Goal: Participate in discussion: Engage in conversation with other users on a specific topic

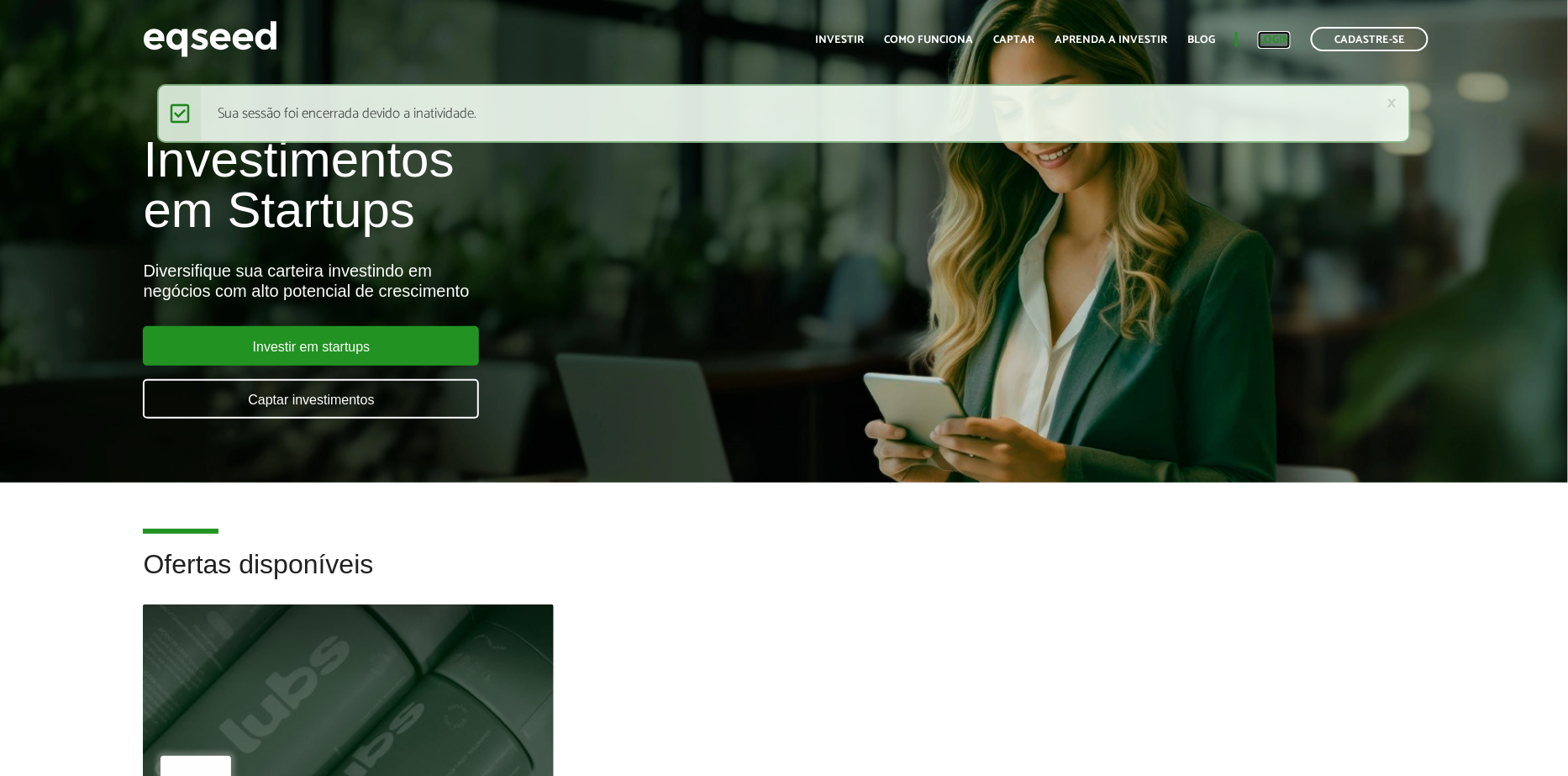
click at [1266, 39] on link "Login" at bounding box center [1274, 39] width 32 height 11
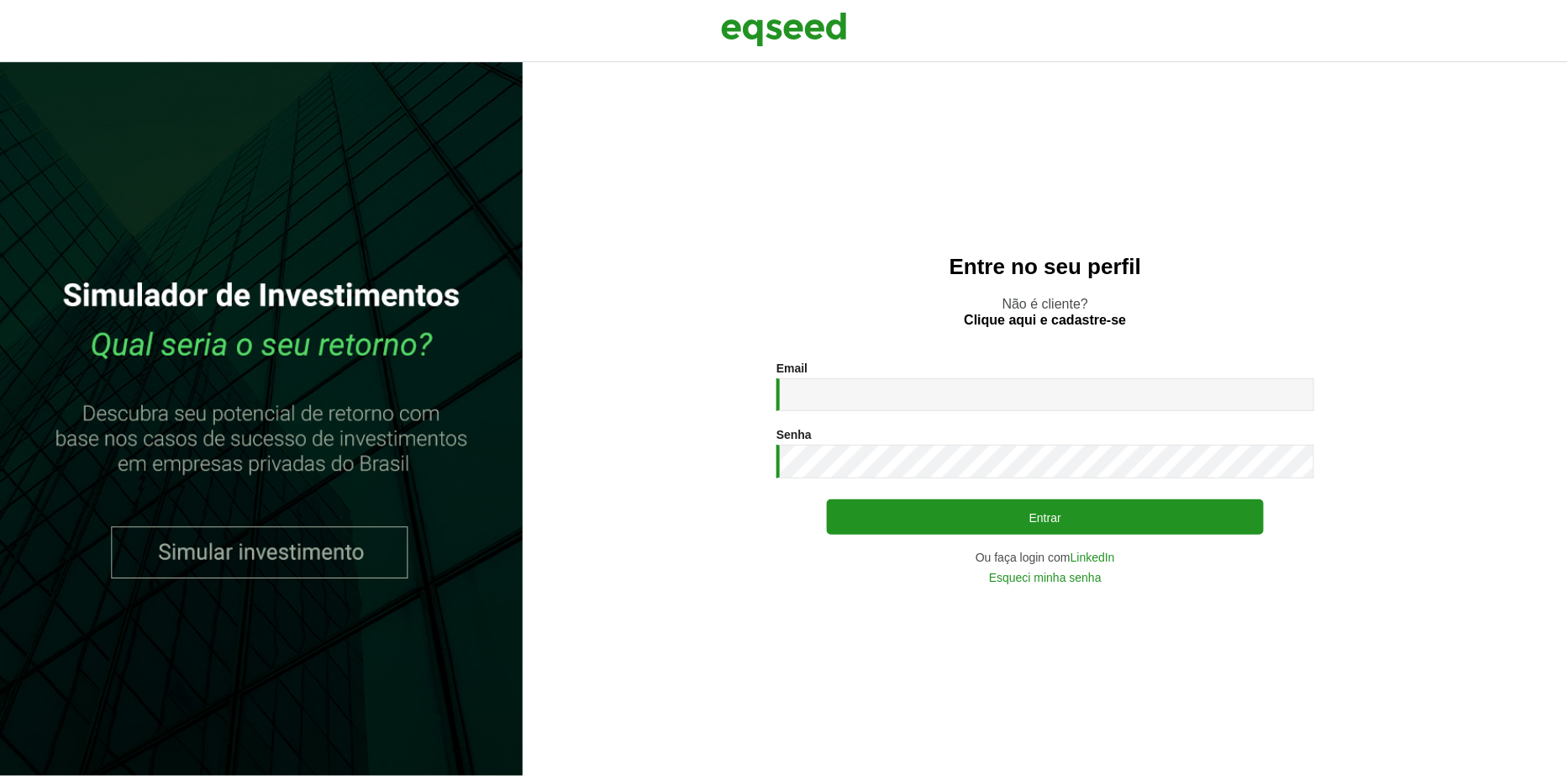
click at [866, 423] on div "Email * Digite seu endereço de e-mail. Senha * Digite a senha que será usada em…" at bounding box center [1046, 471] width 538 height 221
click at [883, 402] on input "Email *" at bounding box center [1046, 394] width 538 height 32
type input "**********"
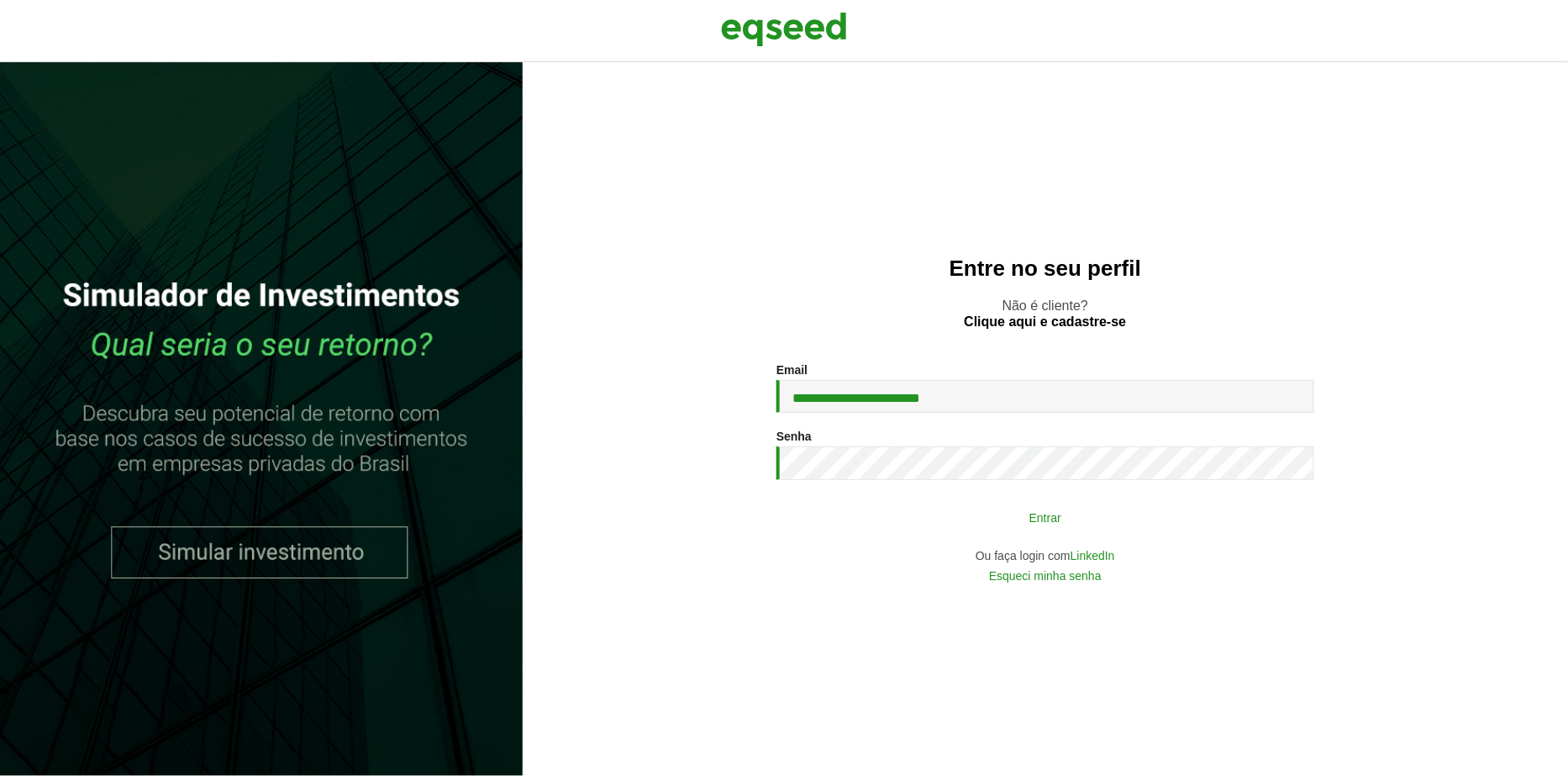
click at [861, 511] on button "Entrar" at bounding box center [1046, 516] width 437 height 32
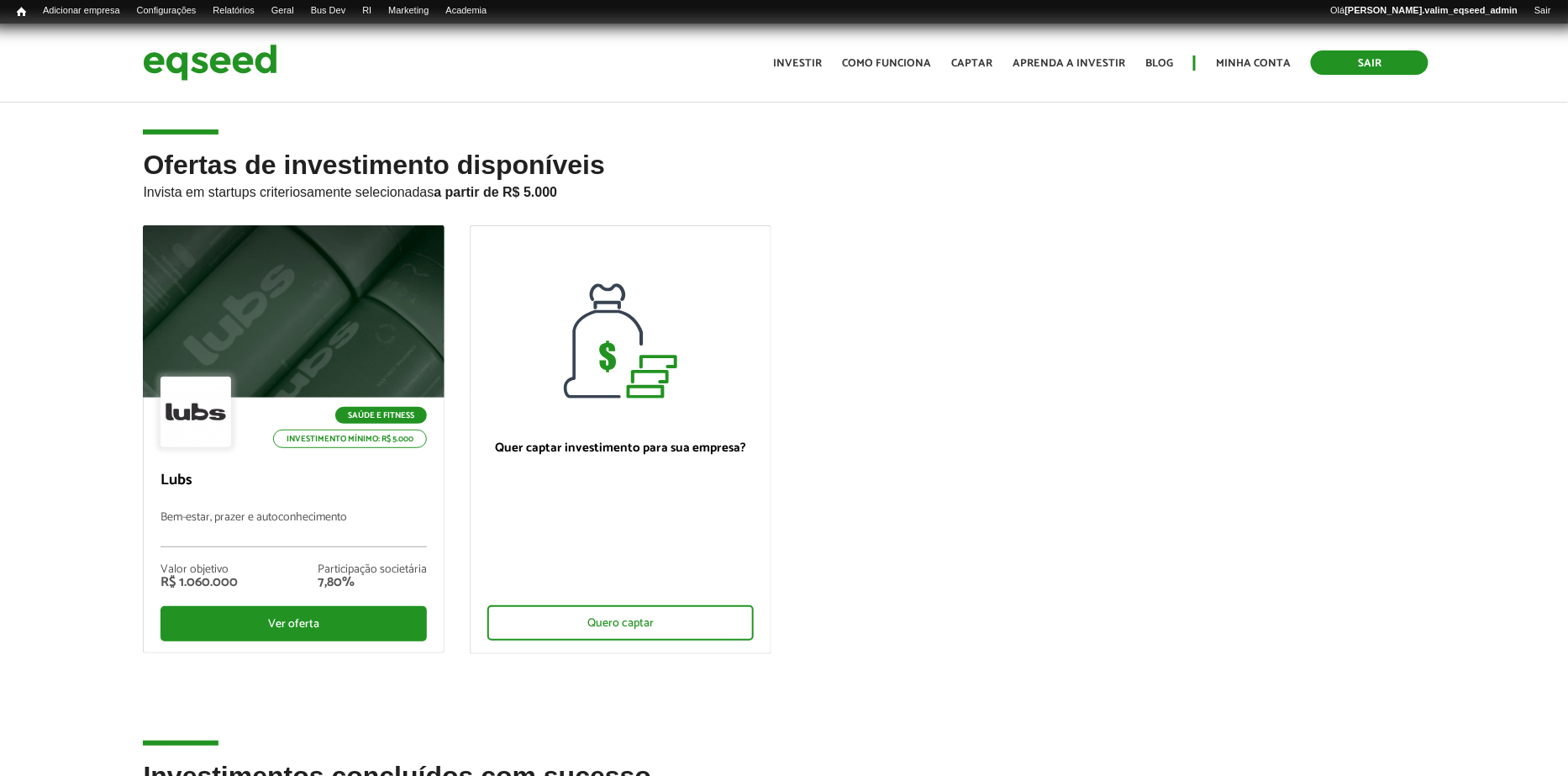
click at [1355, 69] on link "Sair" at bounding box center [1370, 62] width 118 height 25
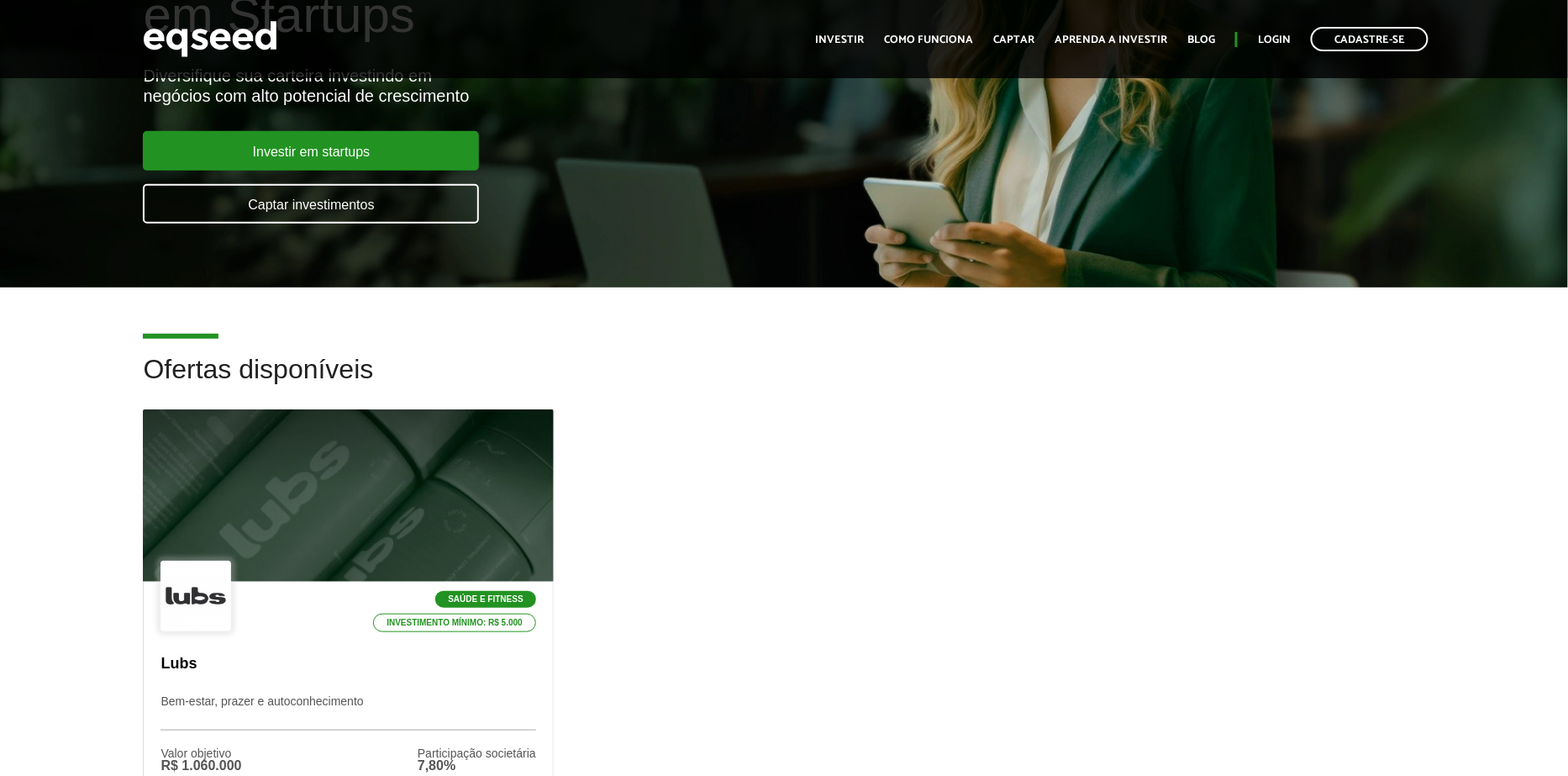
scroll to position [219, 0]
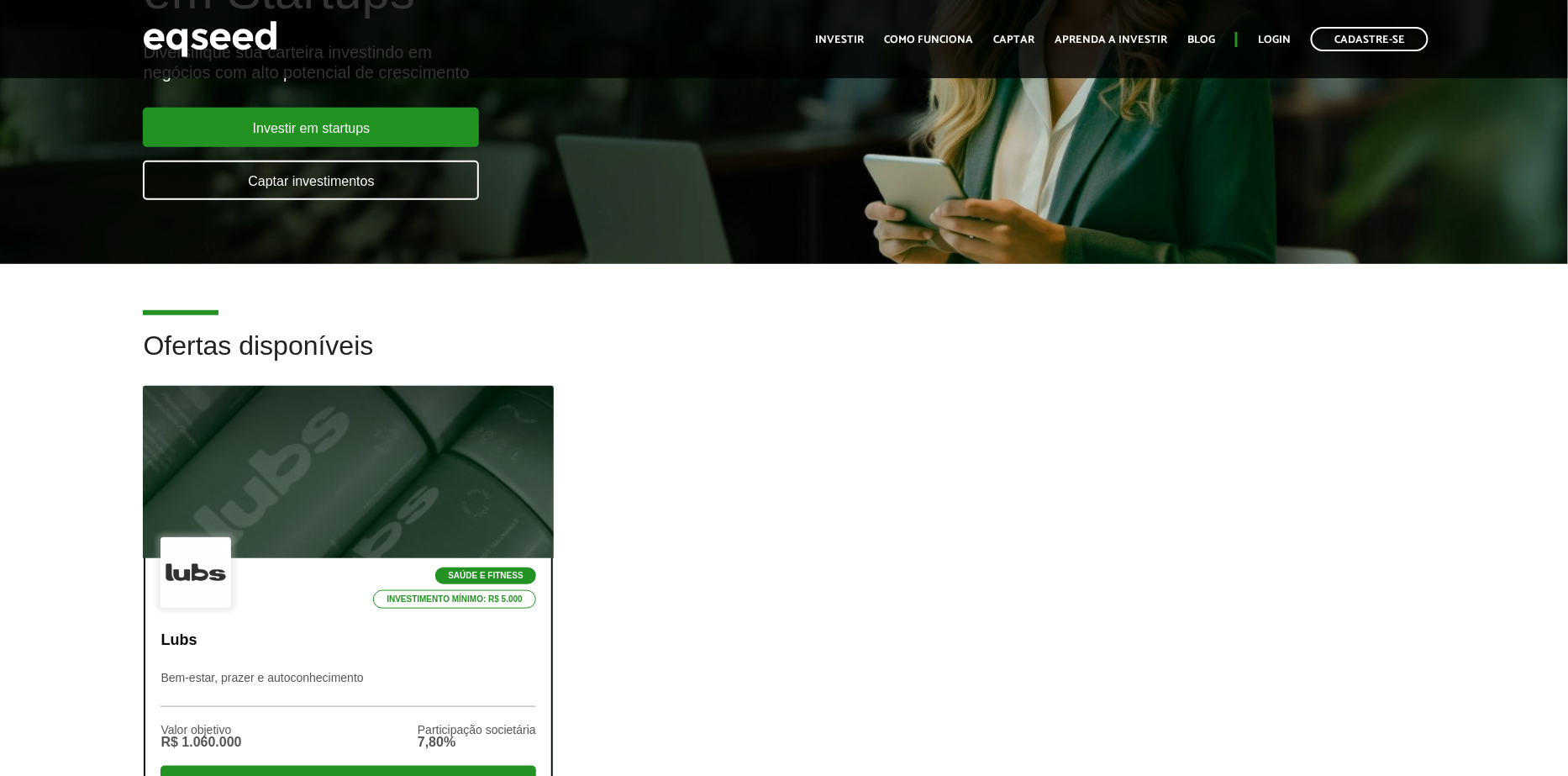
click at [398, 447] on div at bounding box center [348, 472] width 493 height 207
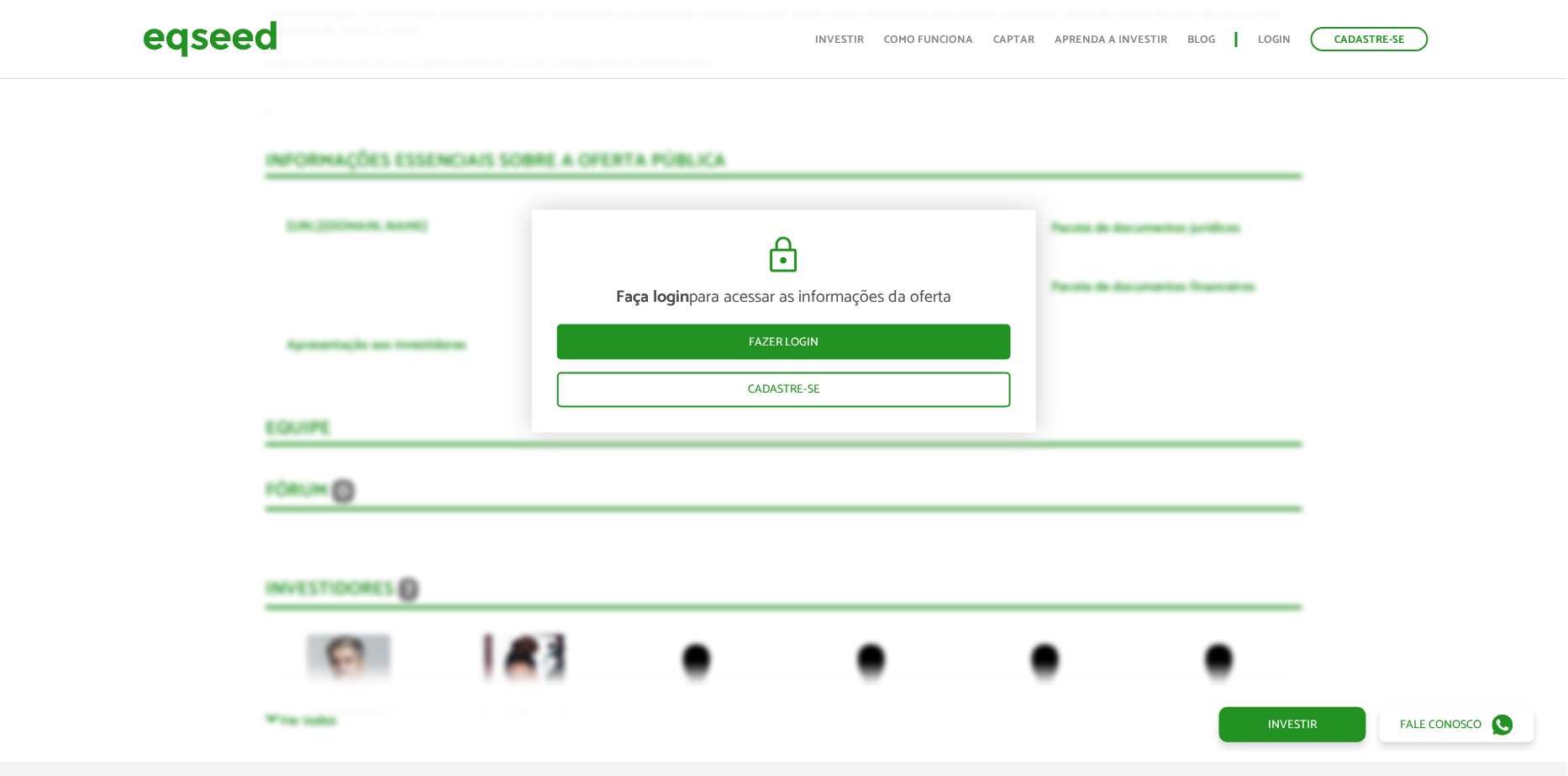
scroll to position [3149, 0]
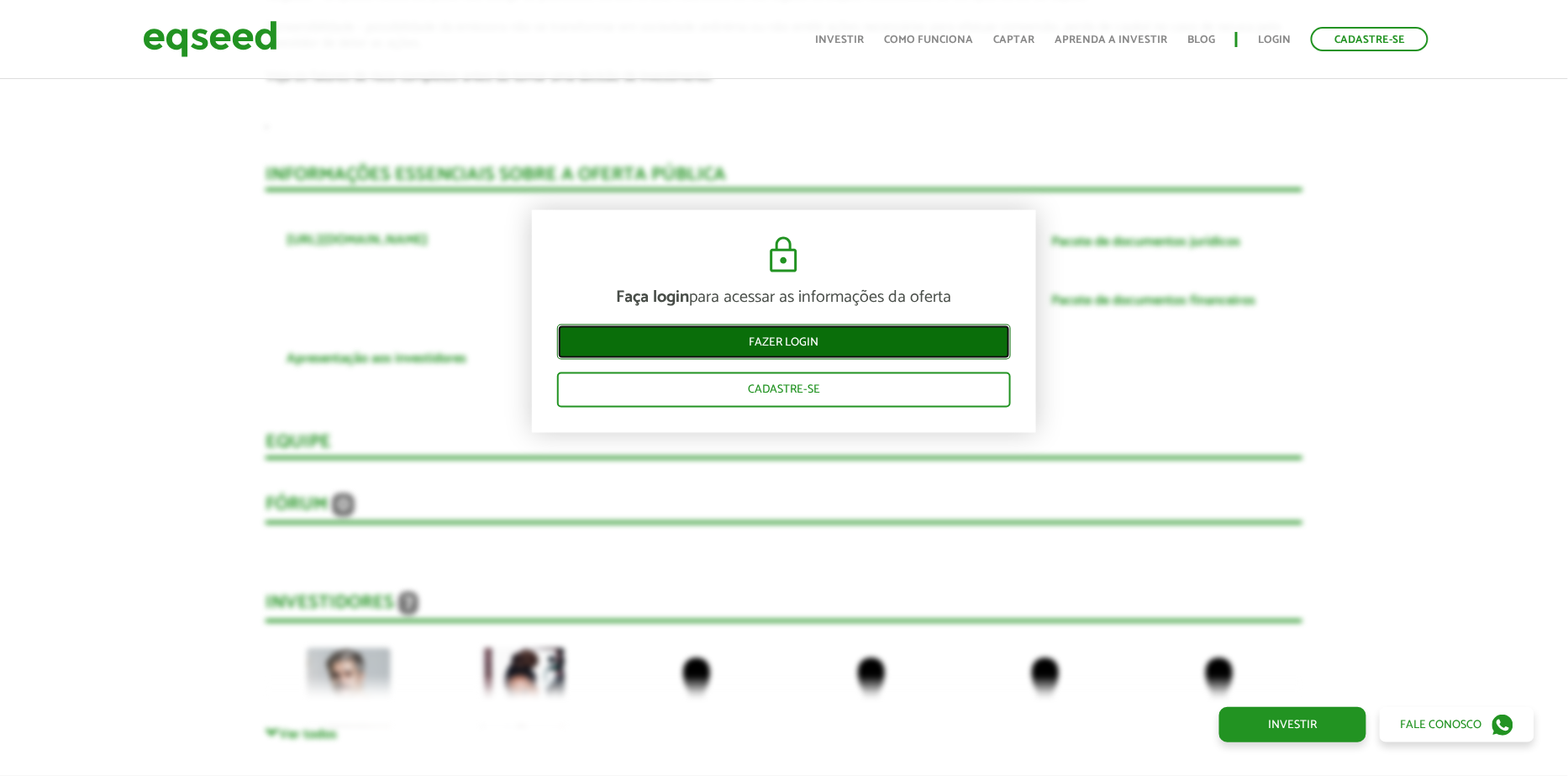
click at [789, 334] on link "Fazer login" at bounding box center [784, 341] width 454 height 35
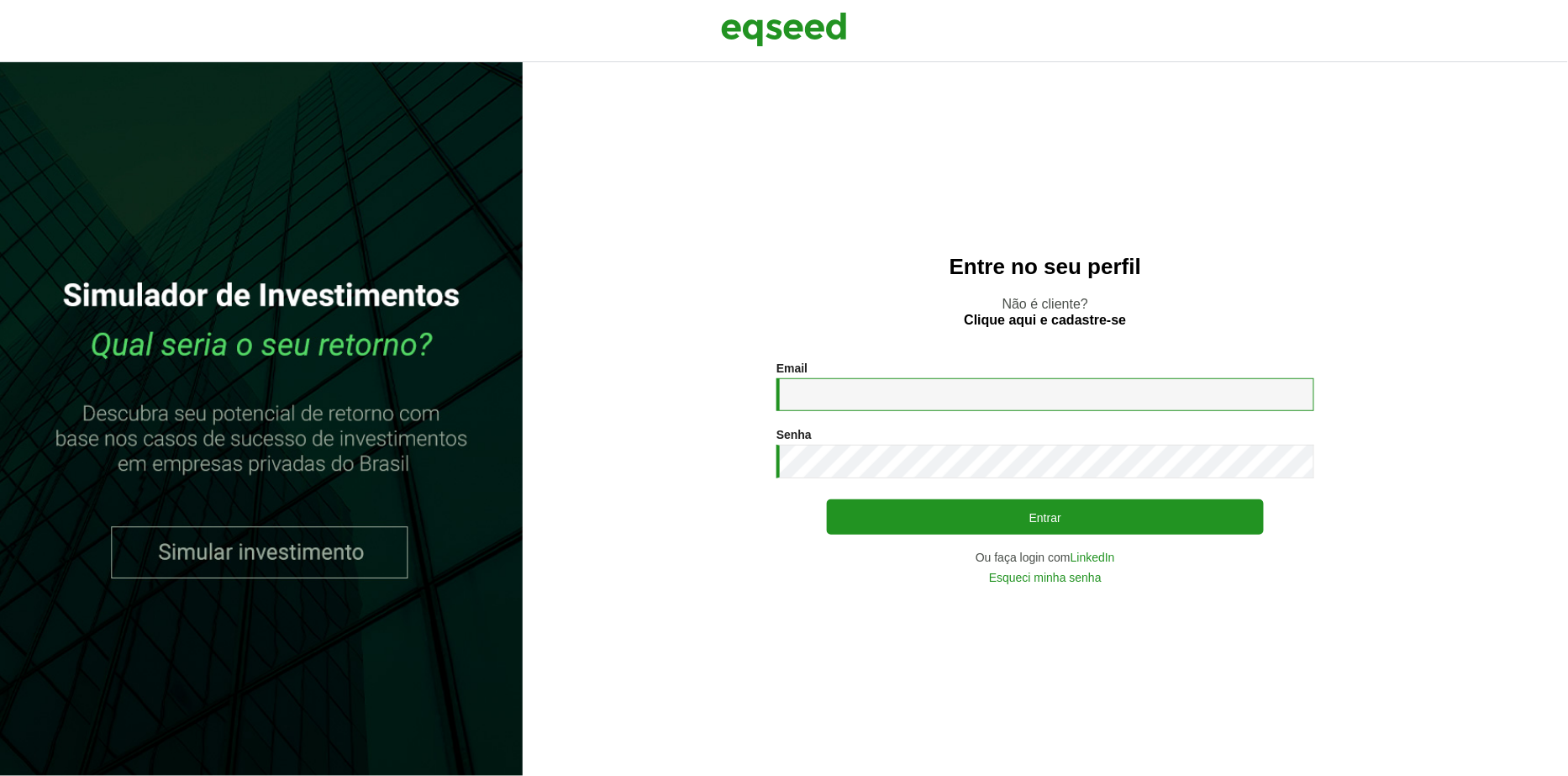
click at [854, 394] on input "Email *" at bounding box center [1046, 394] width 538 height 32
type input "**********"
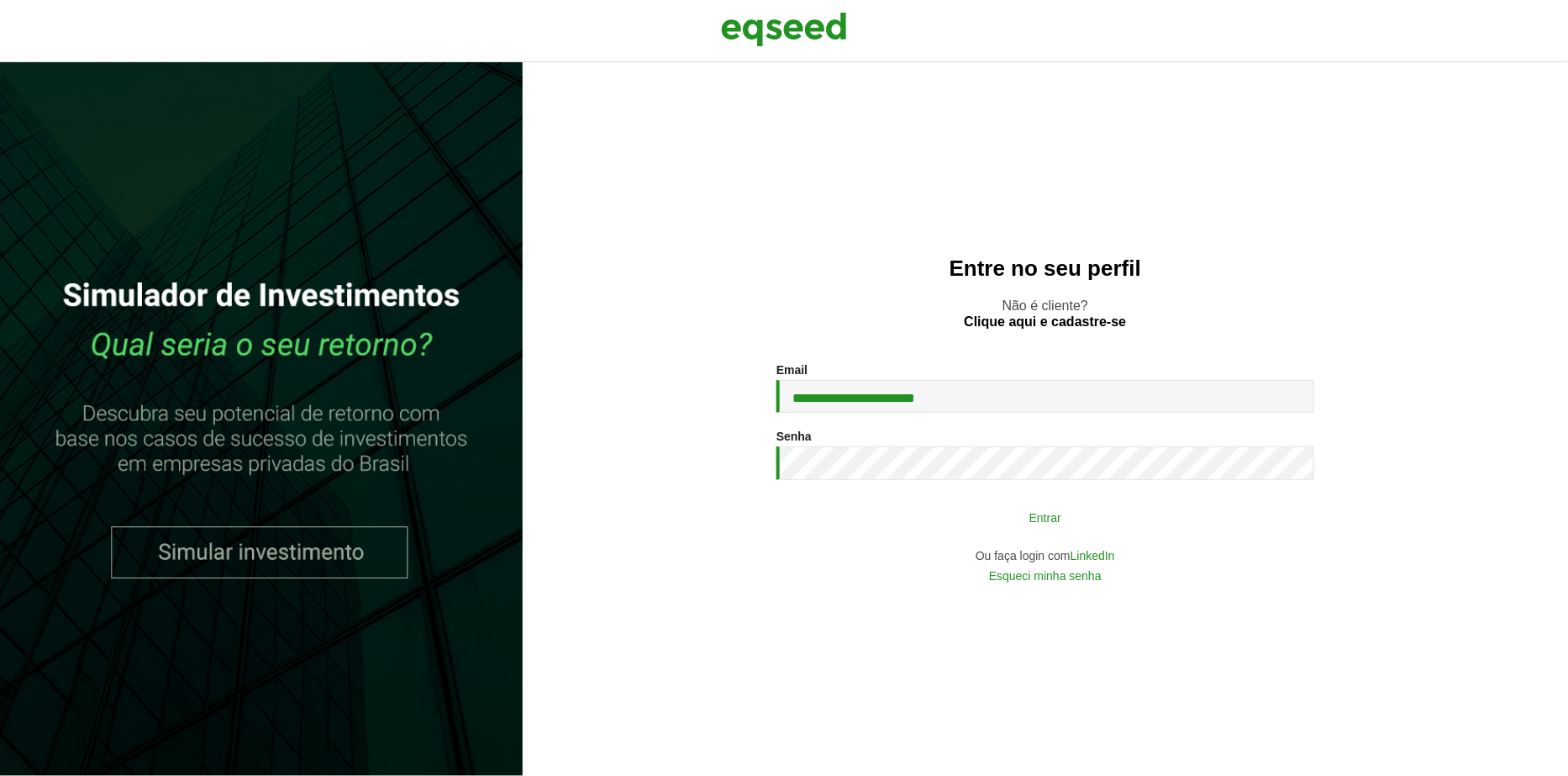
click at [930, 516] on button "Entrar" at bounding box center [1046, 516] width 437 height 32
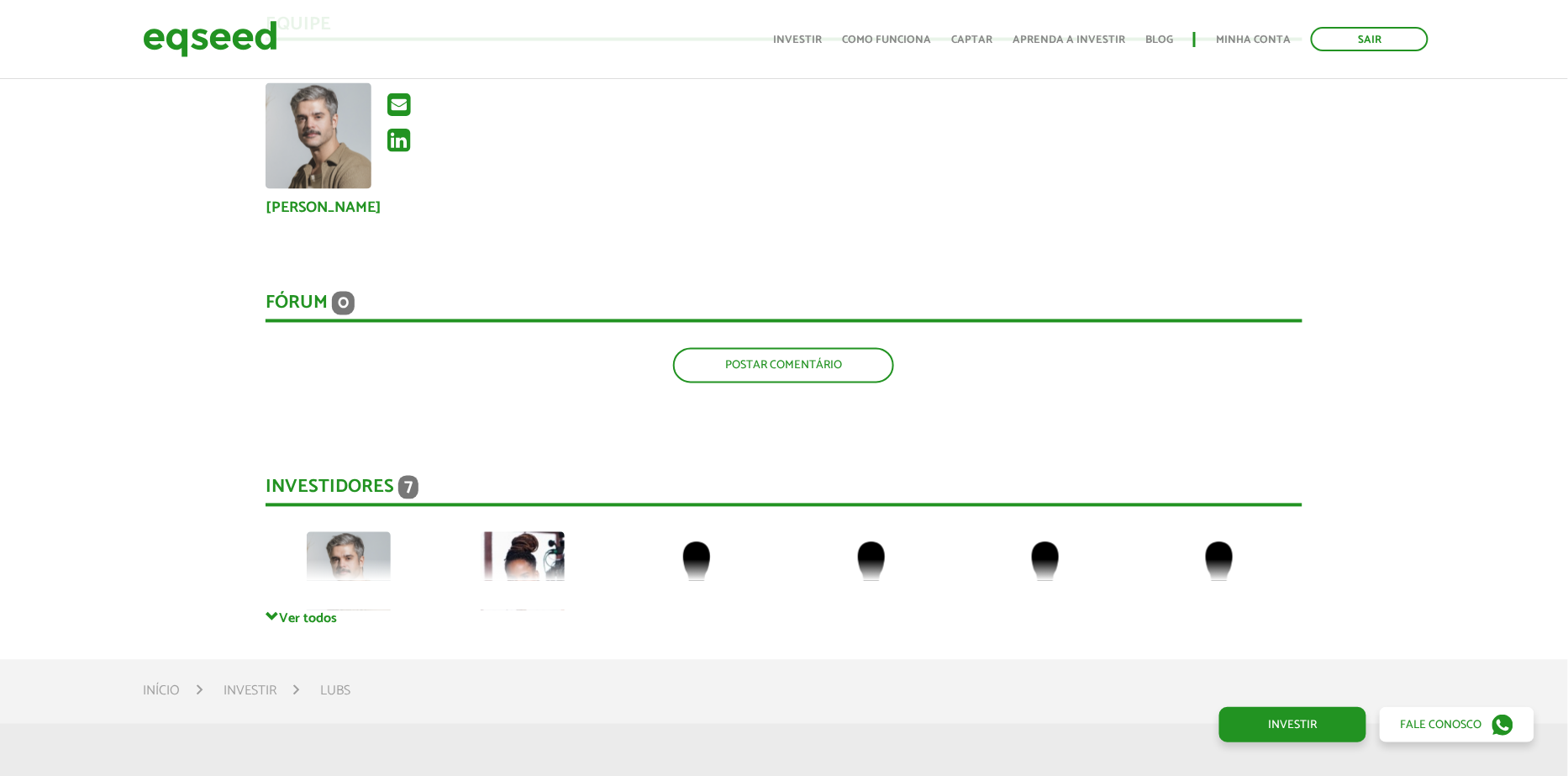
scroll to position [3347, 0]
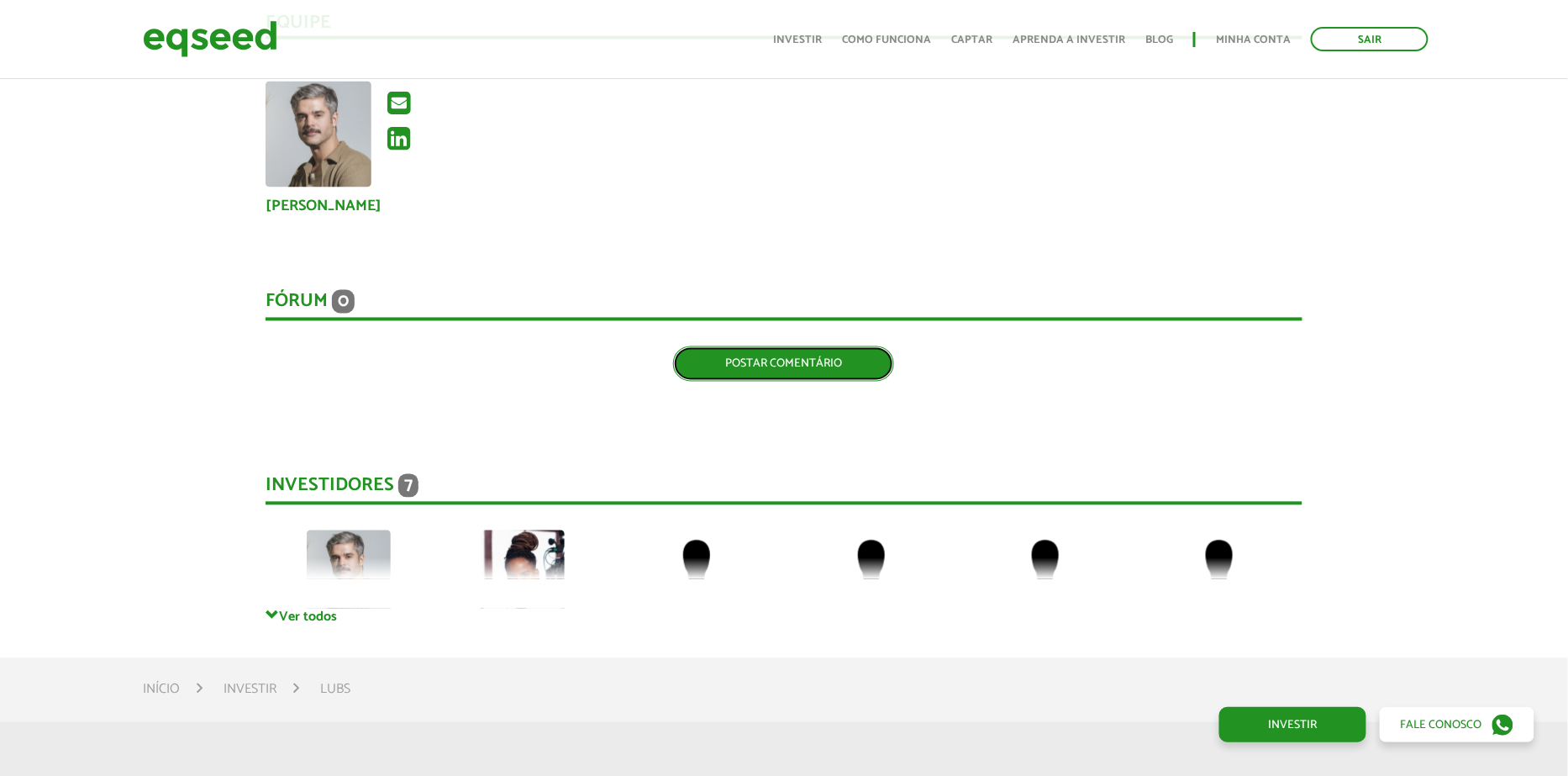
click at [778, 347] on link "Postar comentário" at bounding box center [783, 364] width 221 height 35
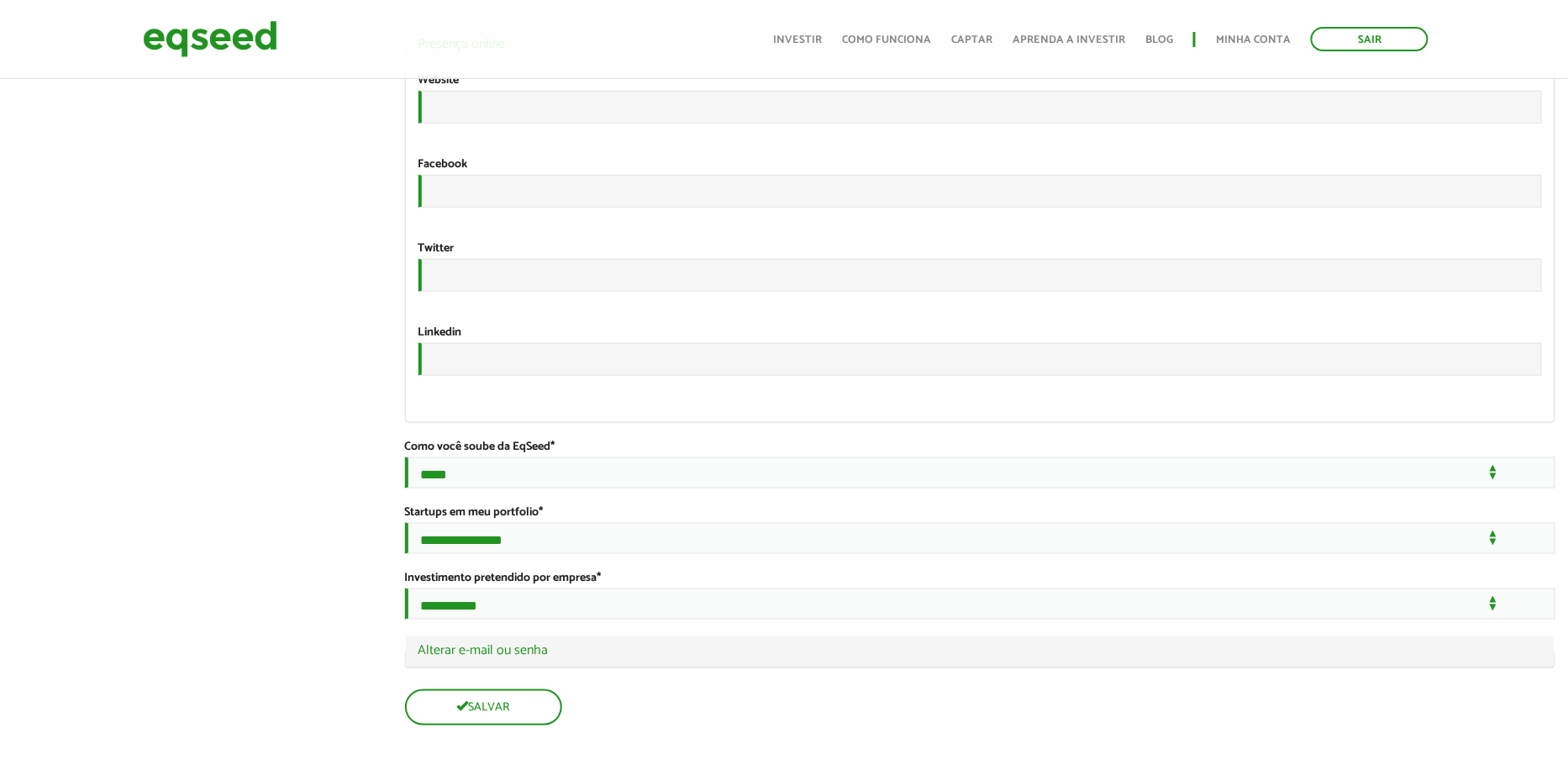
scroll to position [3084, 0]
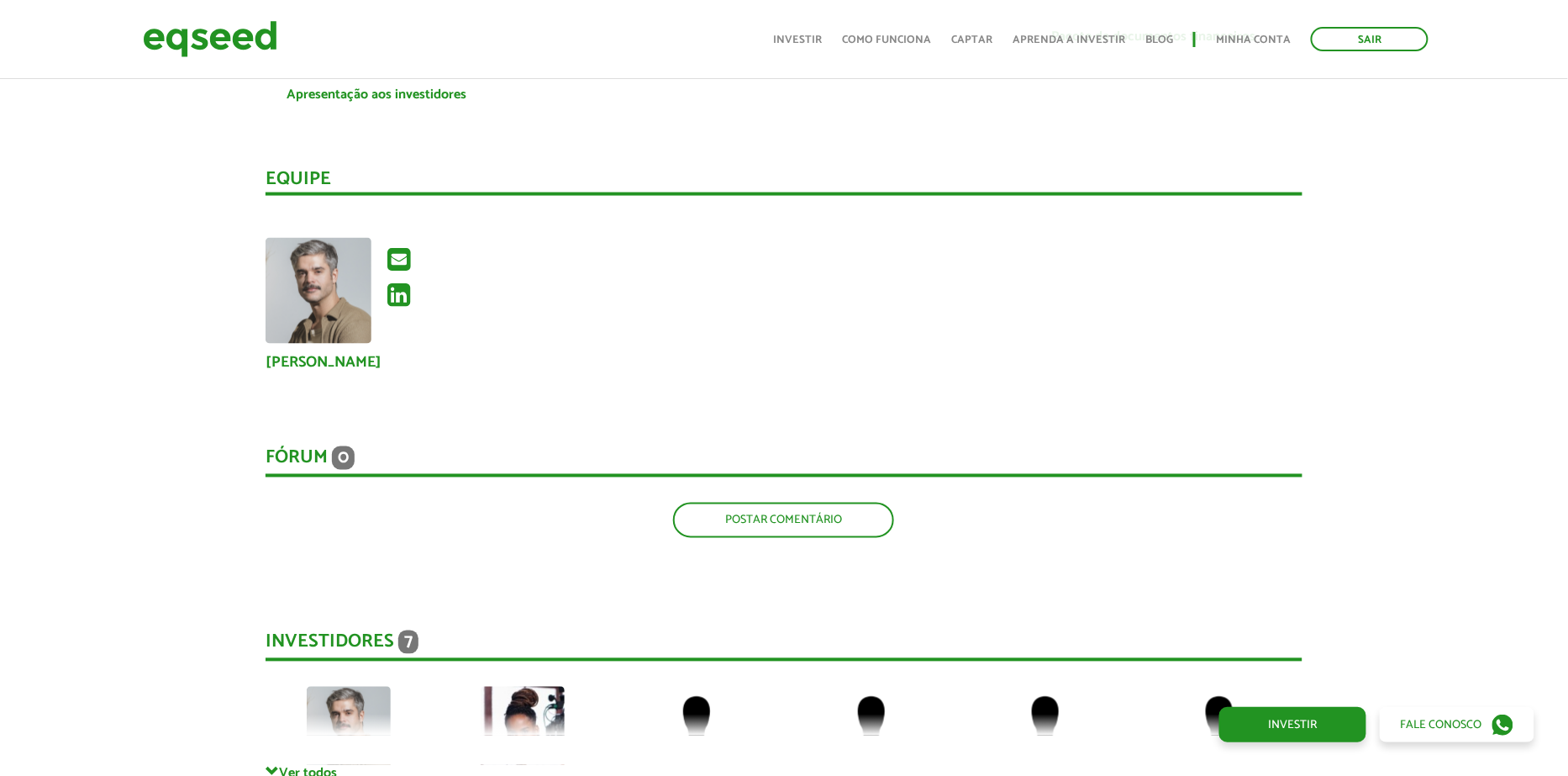
scroll to position [3188, 0]
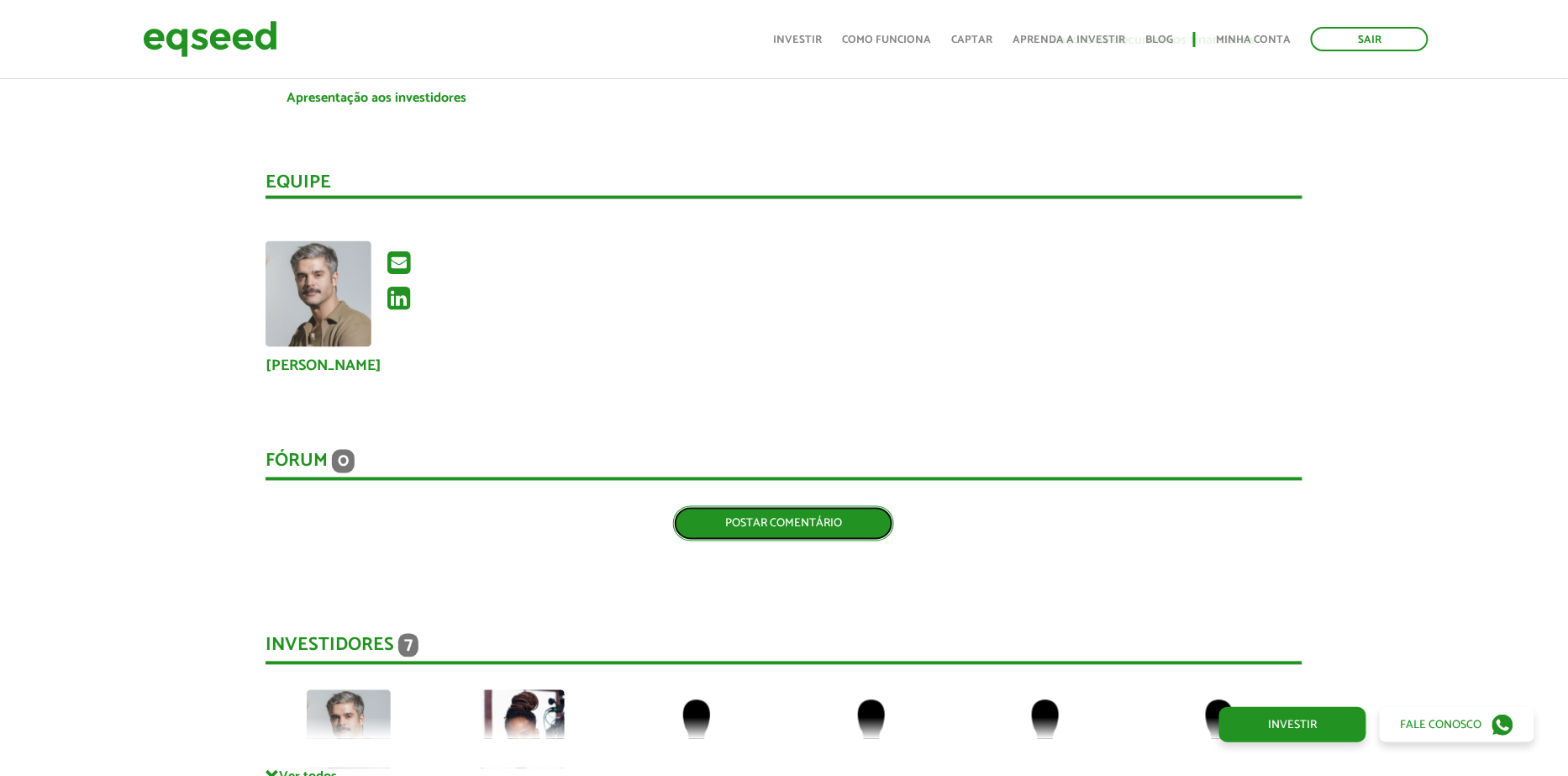
click at [837, 506] on link "Postar comentário" at bounding box center [783, 523] width 221 height 35
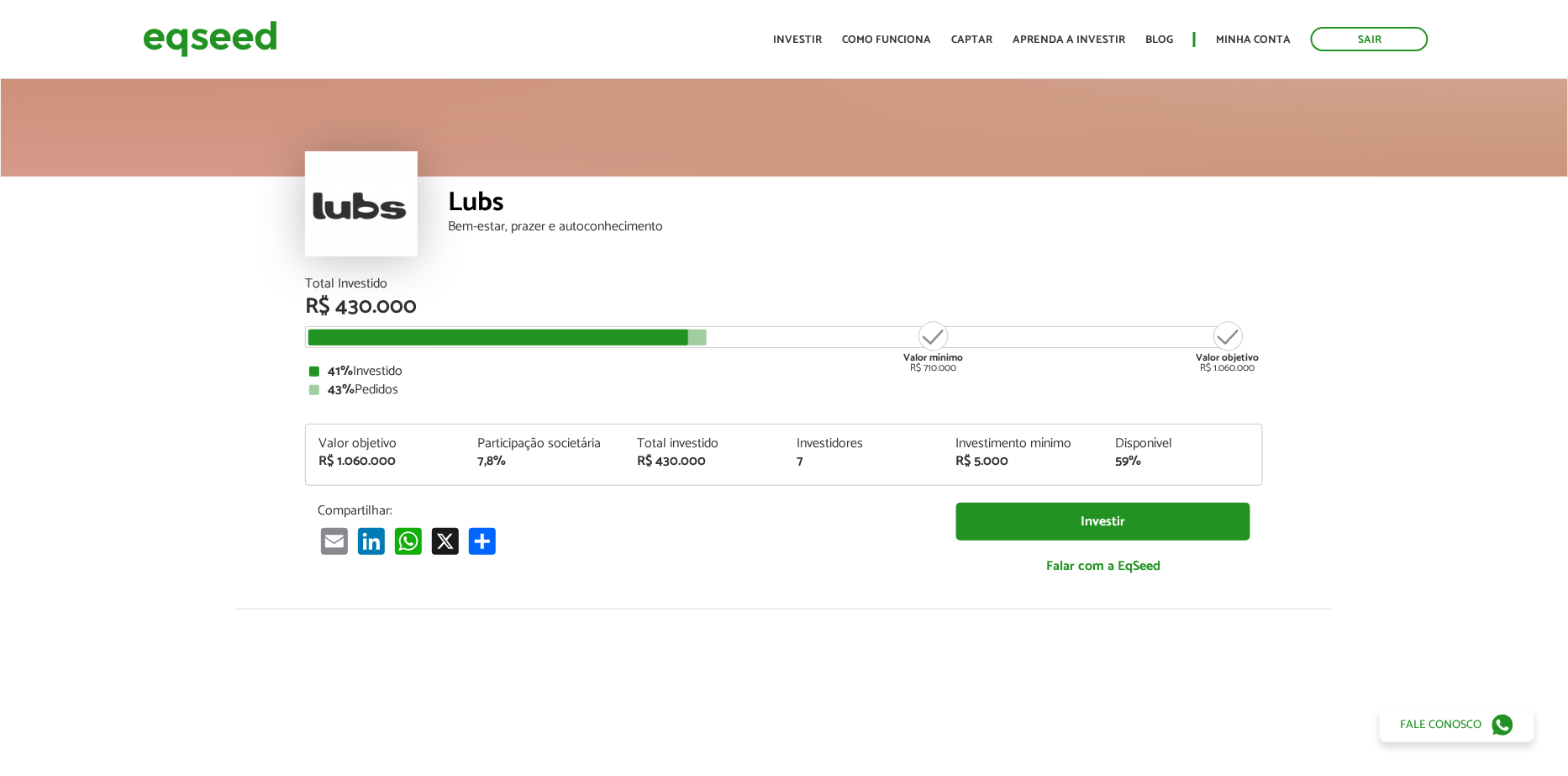
scroll to position [3188, 0]
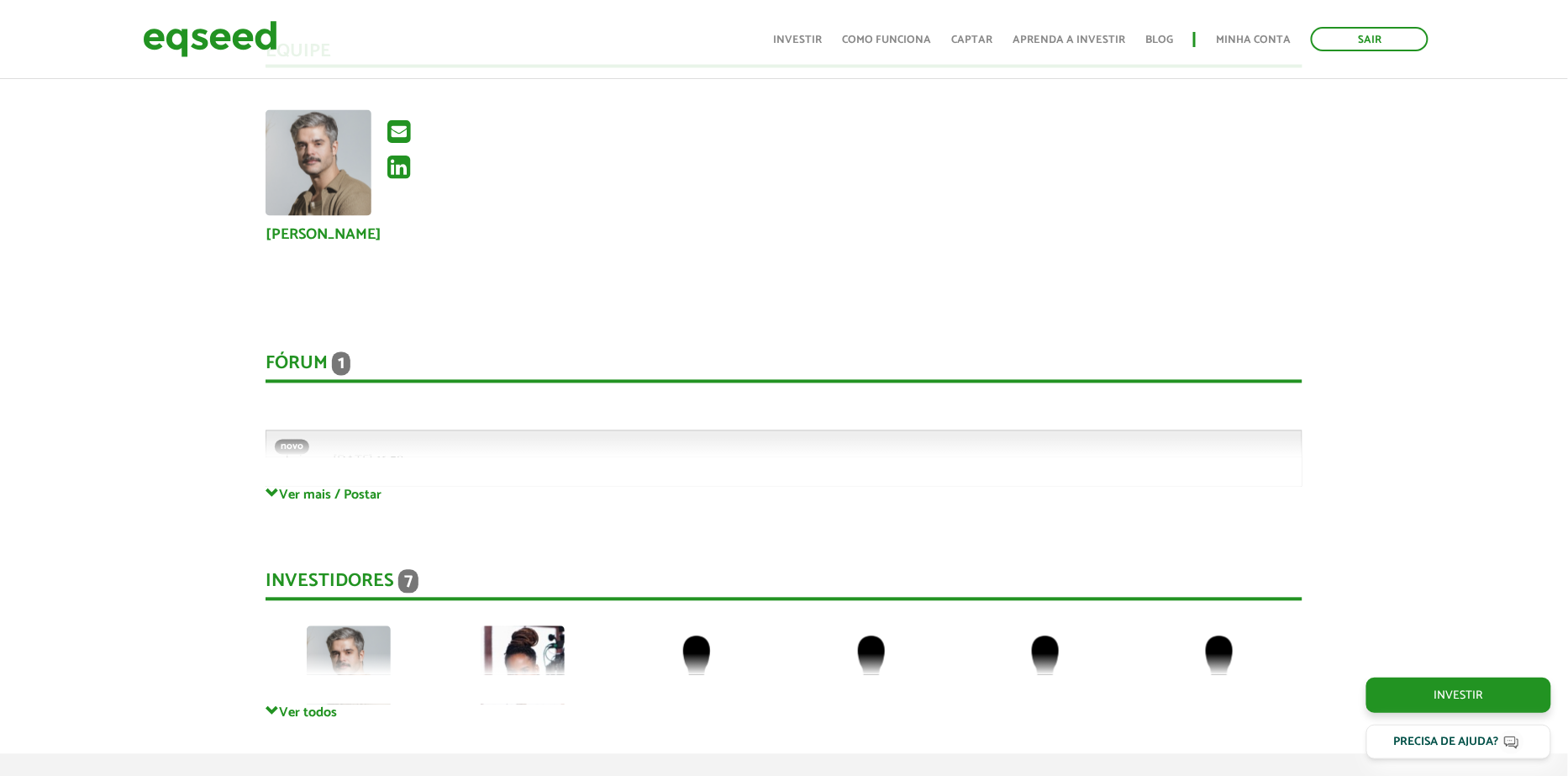
scroll to position [3286, 0]
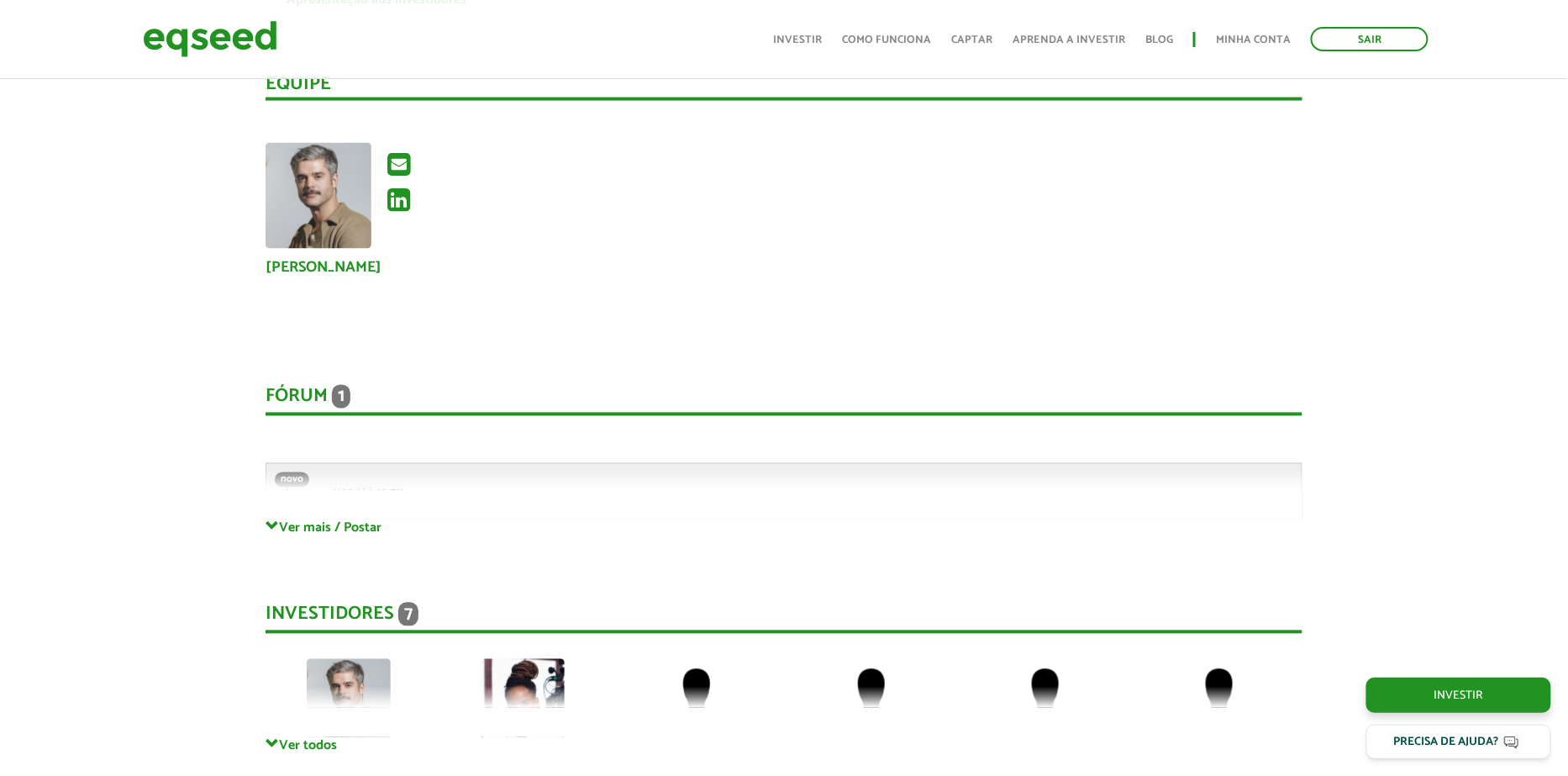
click at [325, 499] on div "Fórum 1 Comentários novo admin em 02/10/2025 - 16:58 teste comentário responder…" at bounding box center [784, 435] width 1037 height 168
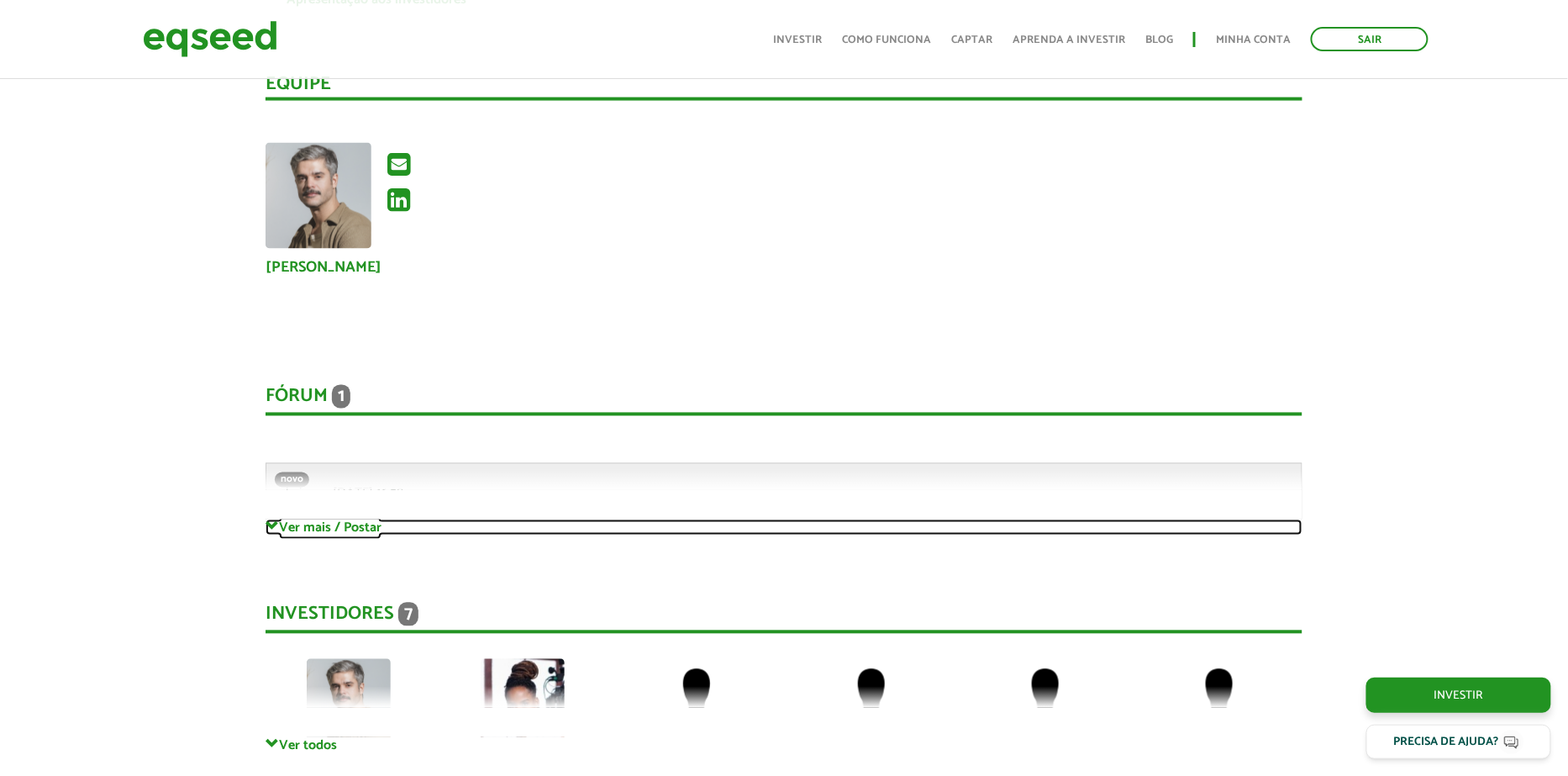
click at [317, 519] on link "Ver mais / Postar" at bounding box center [784, 527] width 1037 height 16
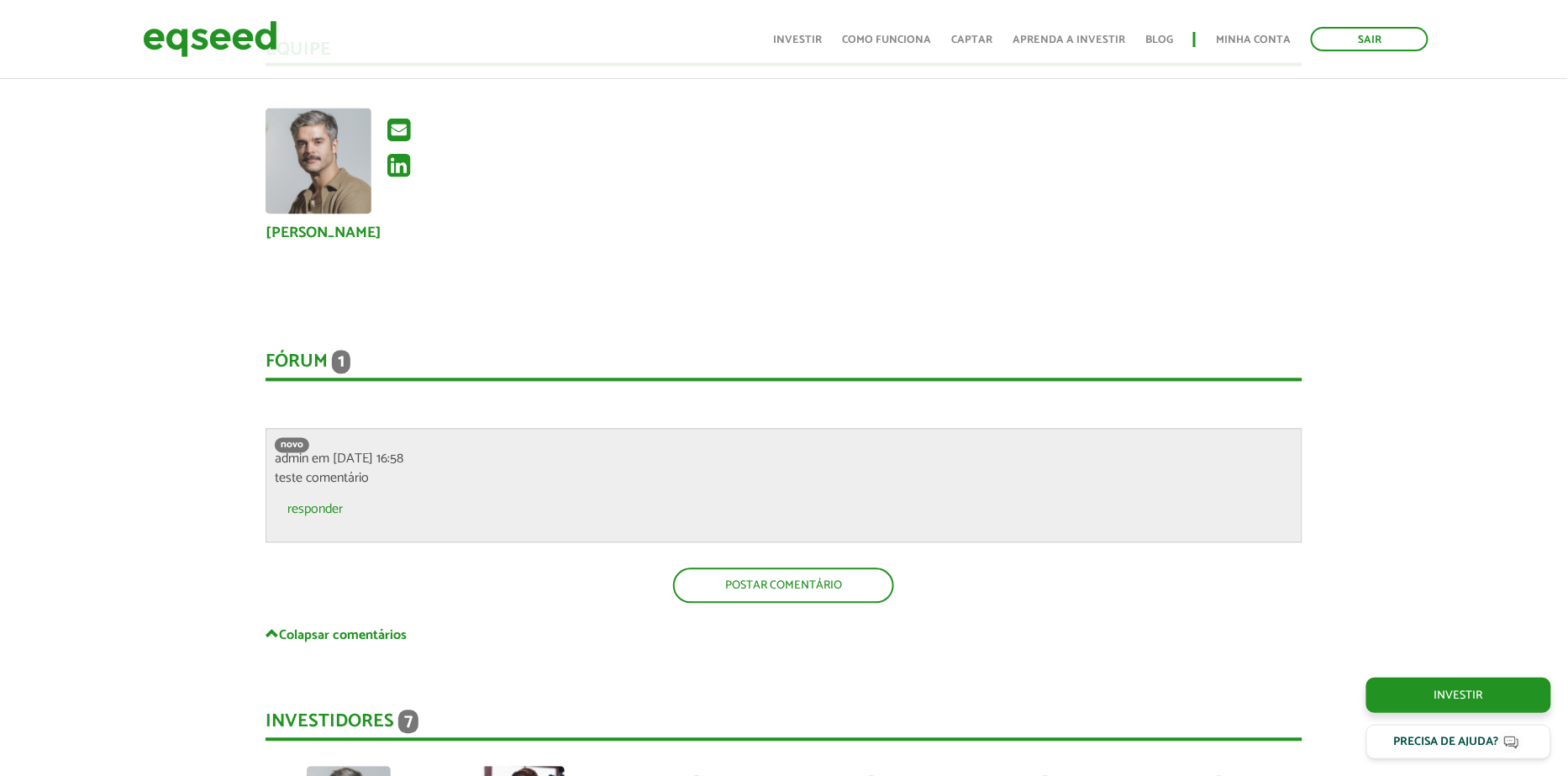
scroll to position [3329, 0]
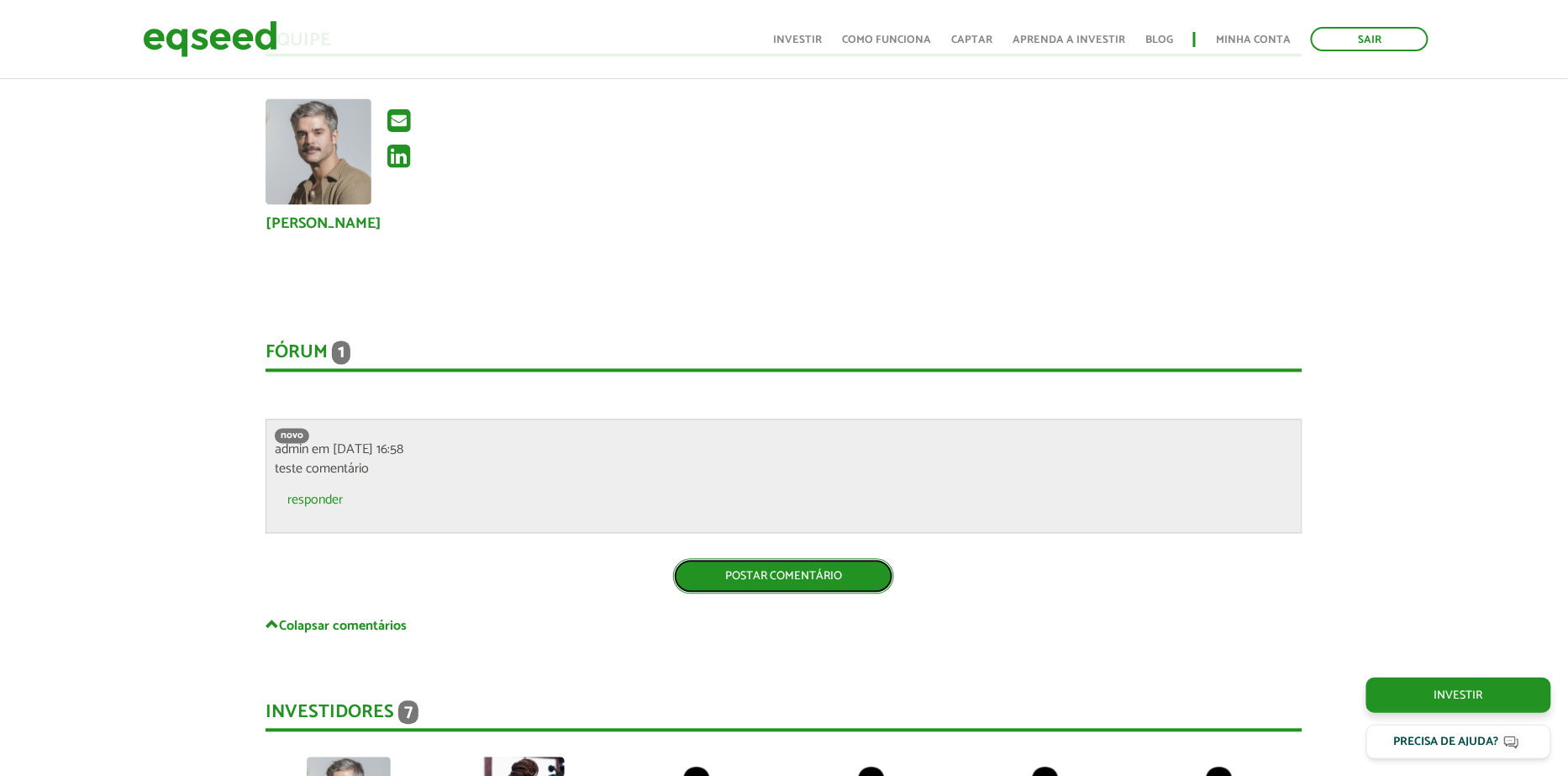
click at [726, 559] on link "Postar comentário" at bounding box center [783, 576] width 221 height 35
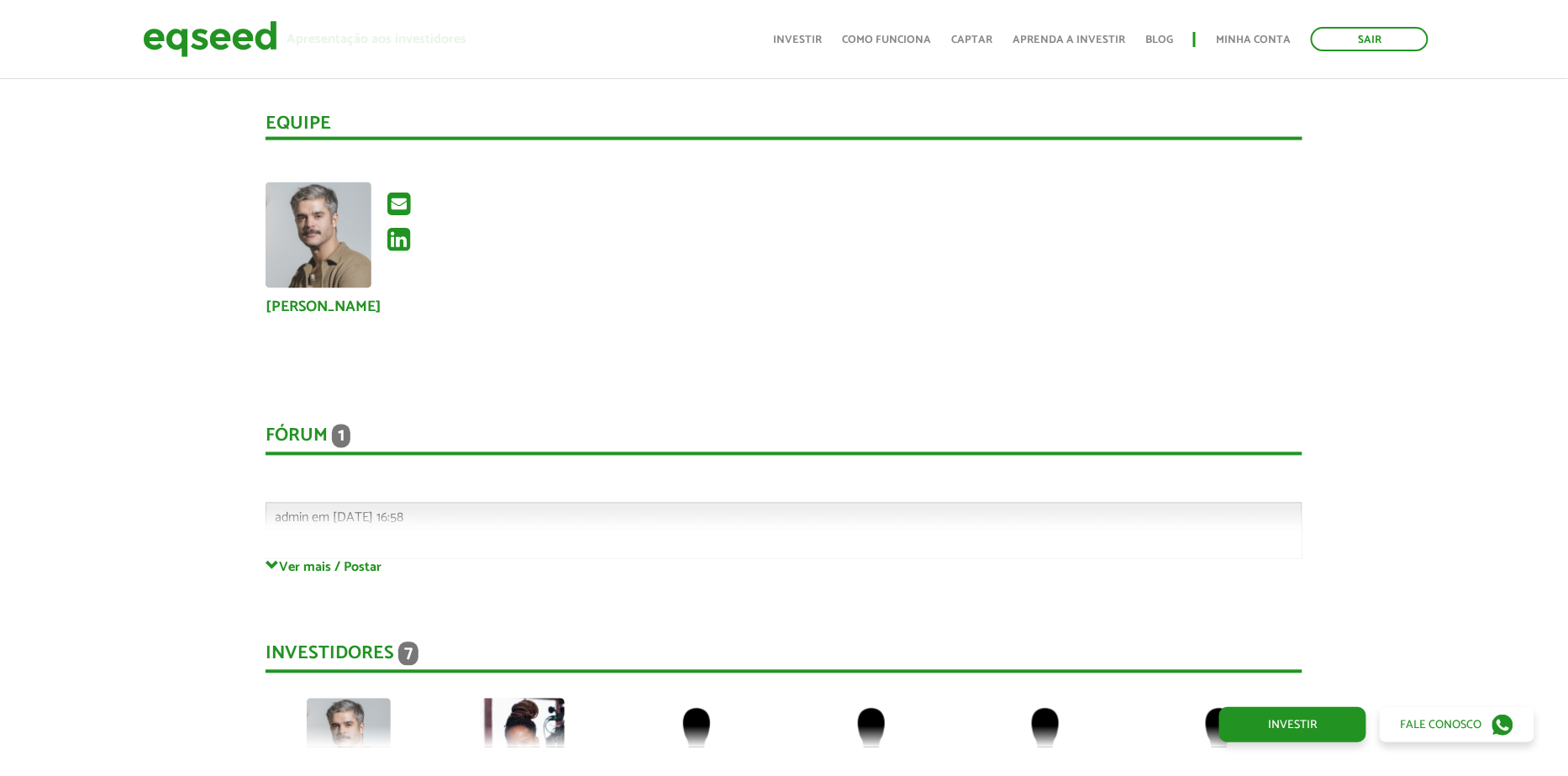
scroll to position [3268, 0]
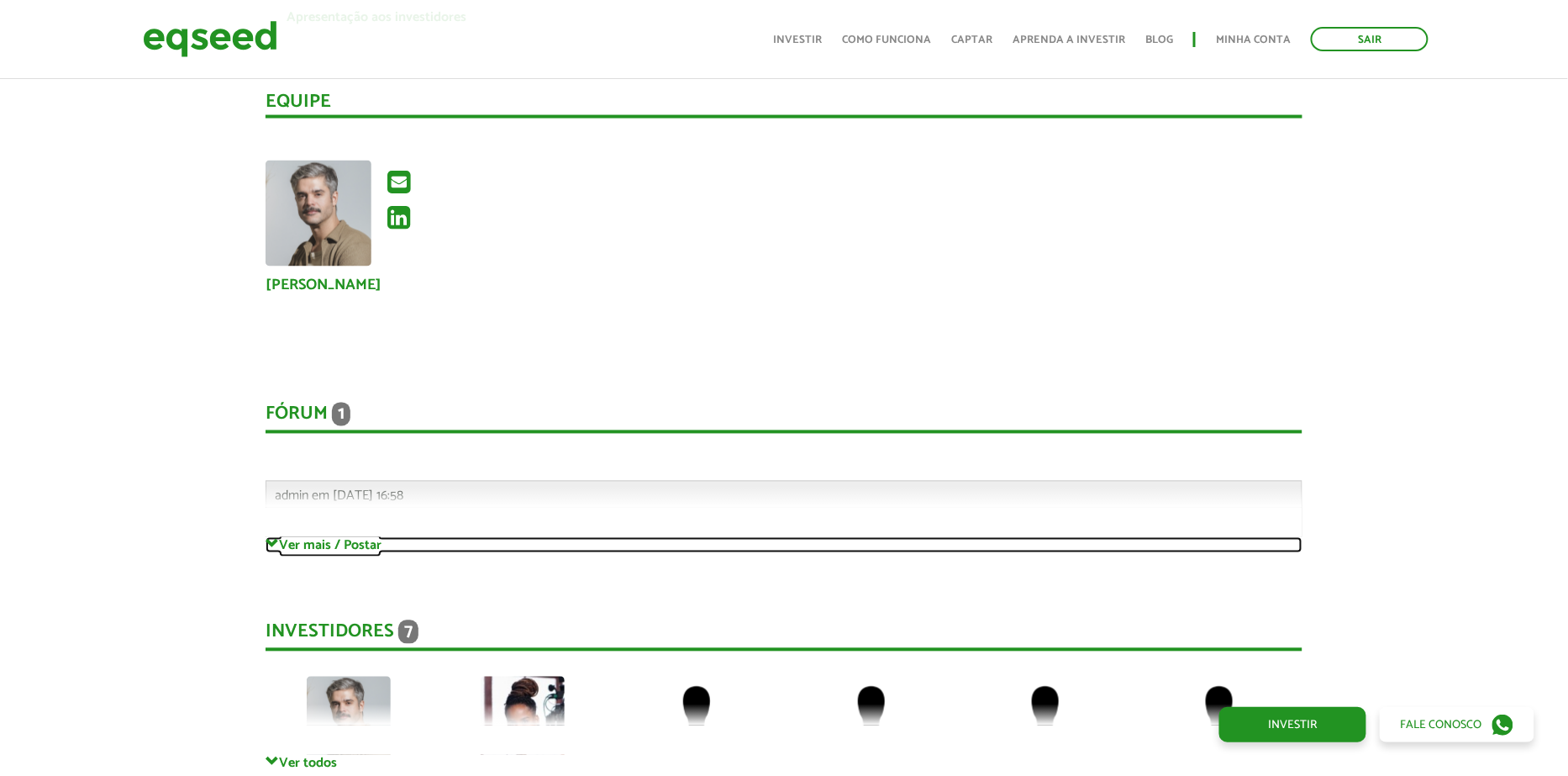
click at [361, 537] on link "Ver mais / Postar" at bounding box center [784, 545] width 1037 height 16
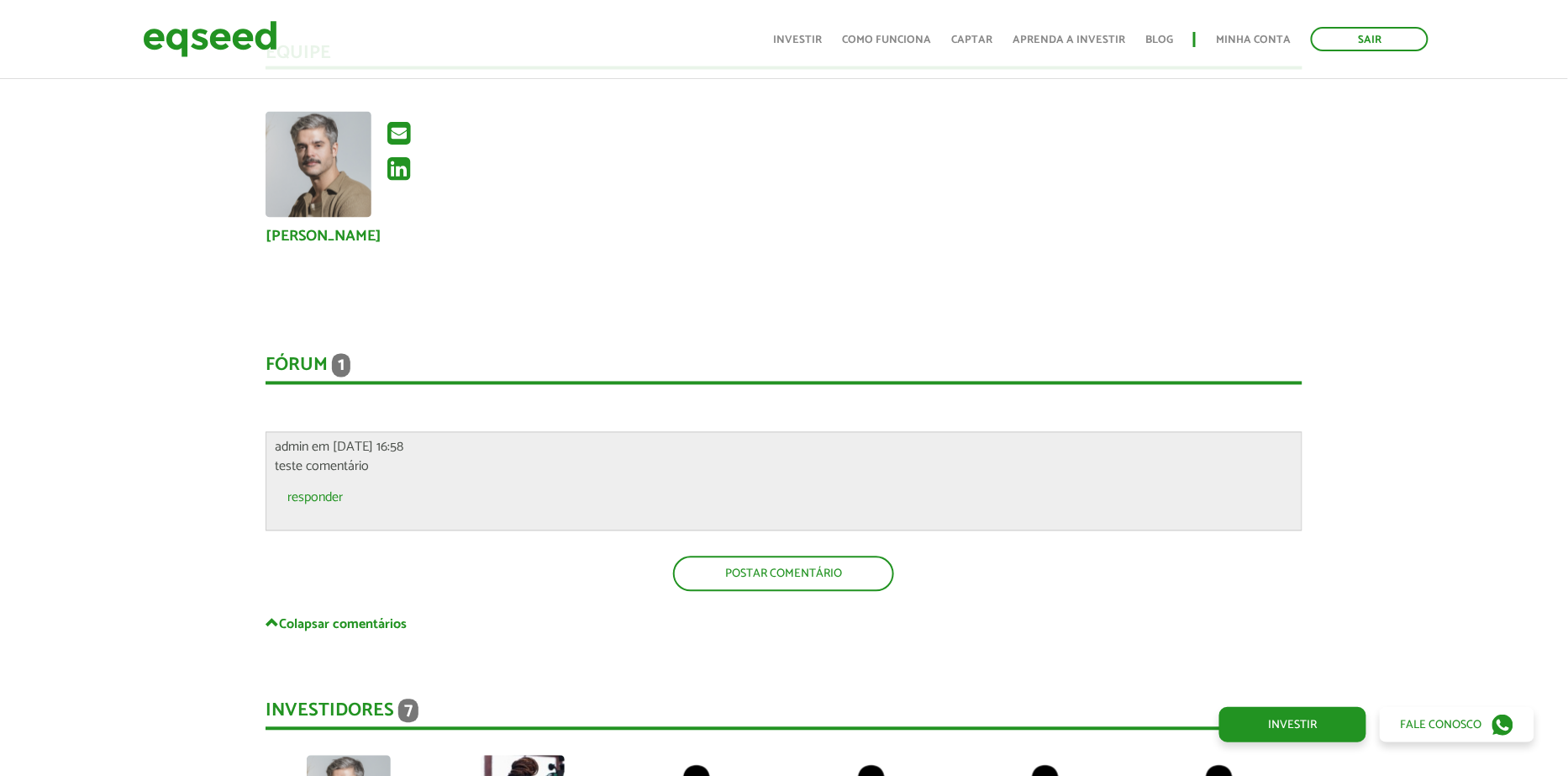
scroll to position [3324, 0]
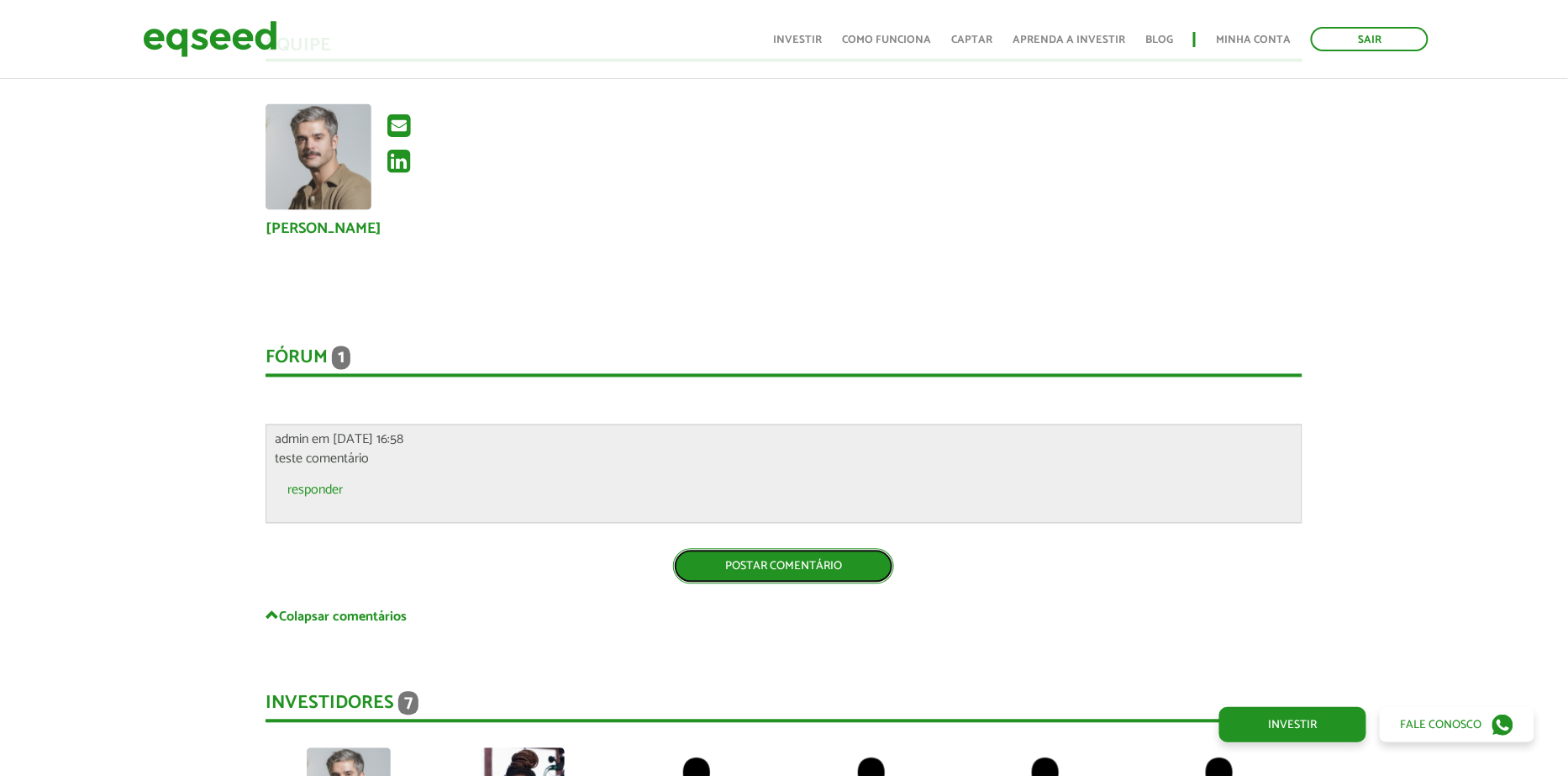
click at [801, 549] on link "Postar comentário" at bounding box center [783, 566] width 221 height 35
